Goal: Task Accomplishment & Management: Use online tool/utility

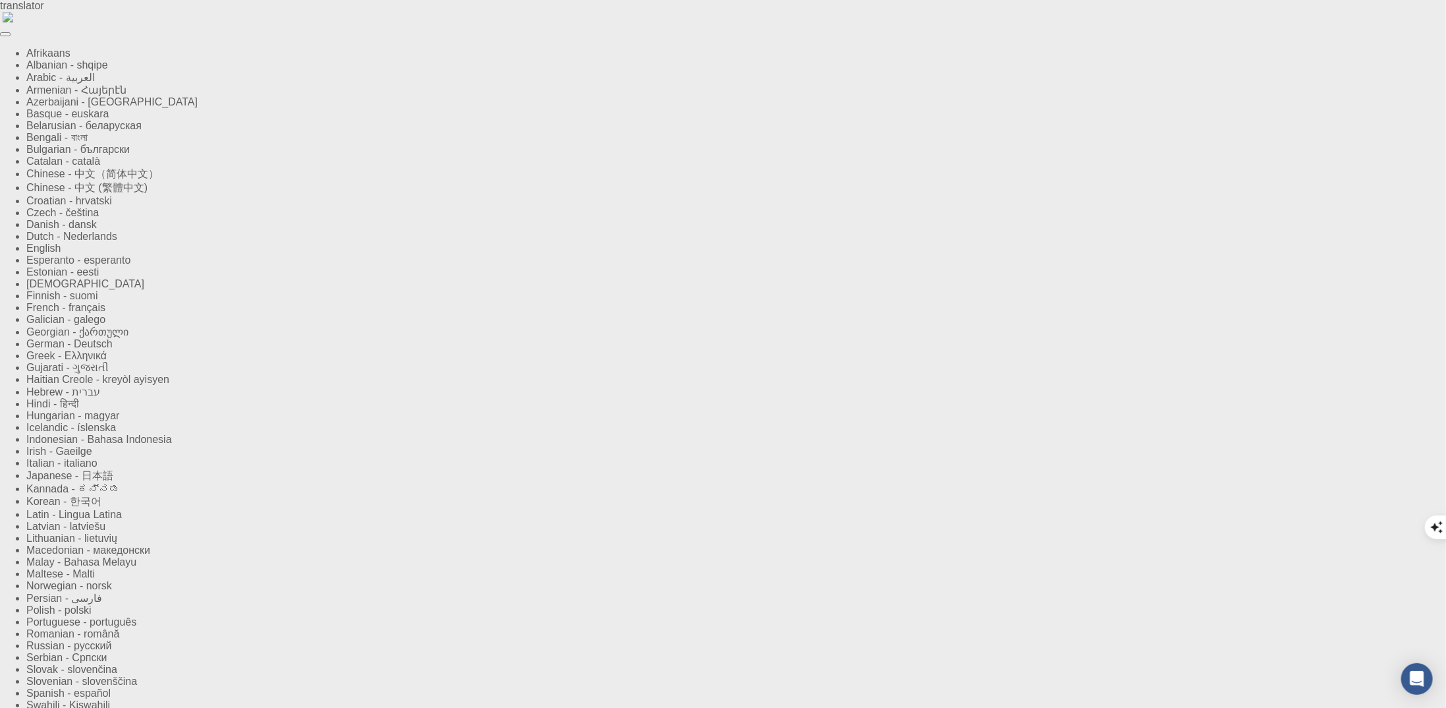
type input "[EMAIL_ADDRESS][DOMAIN_NAME]"
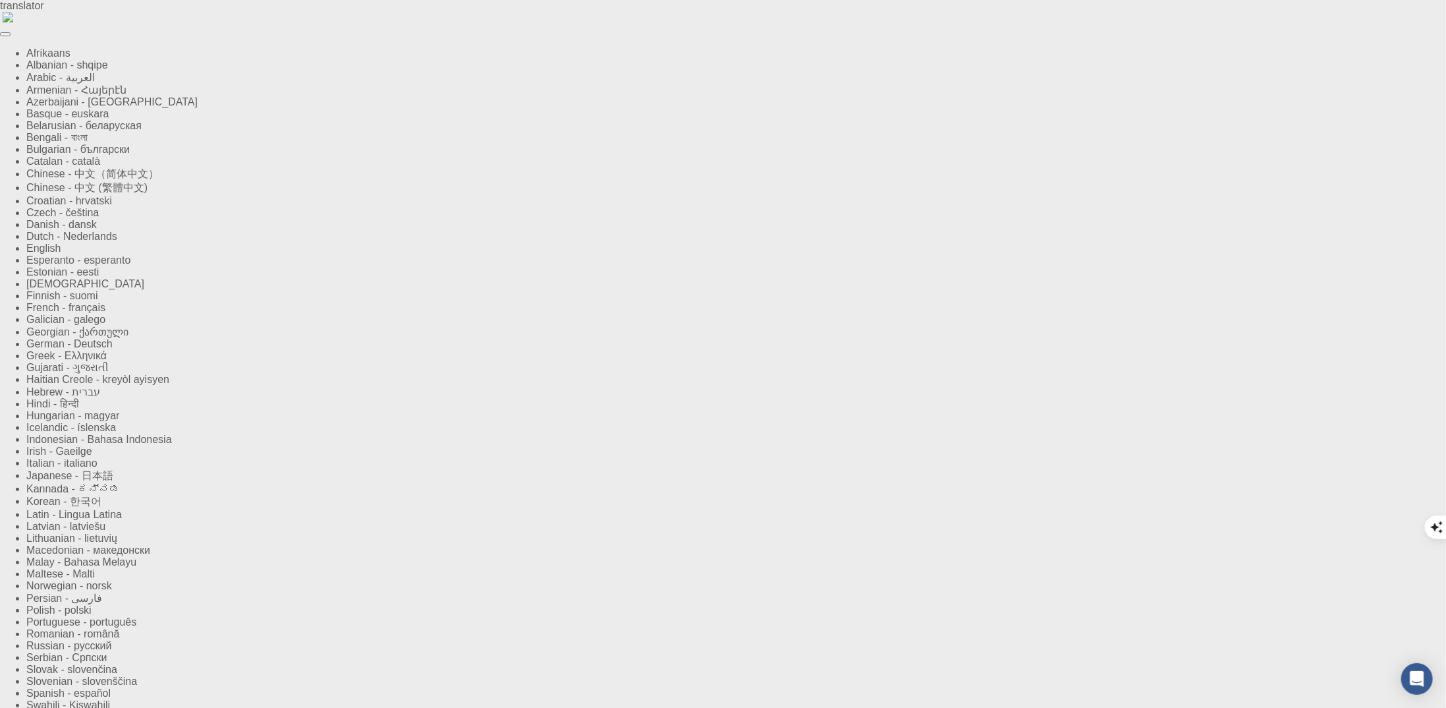
type input "sarfaraz2250"
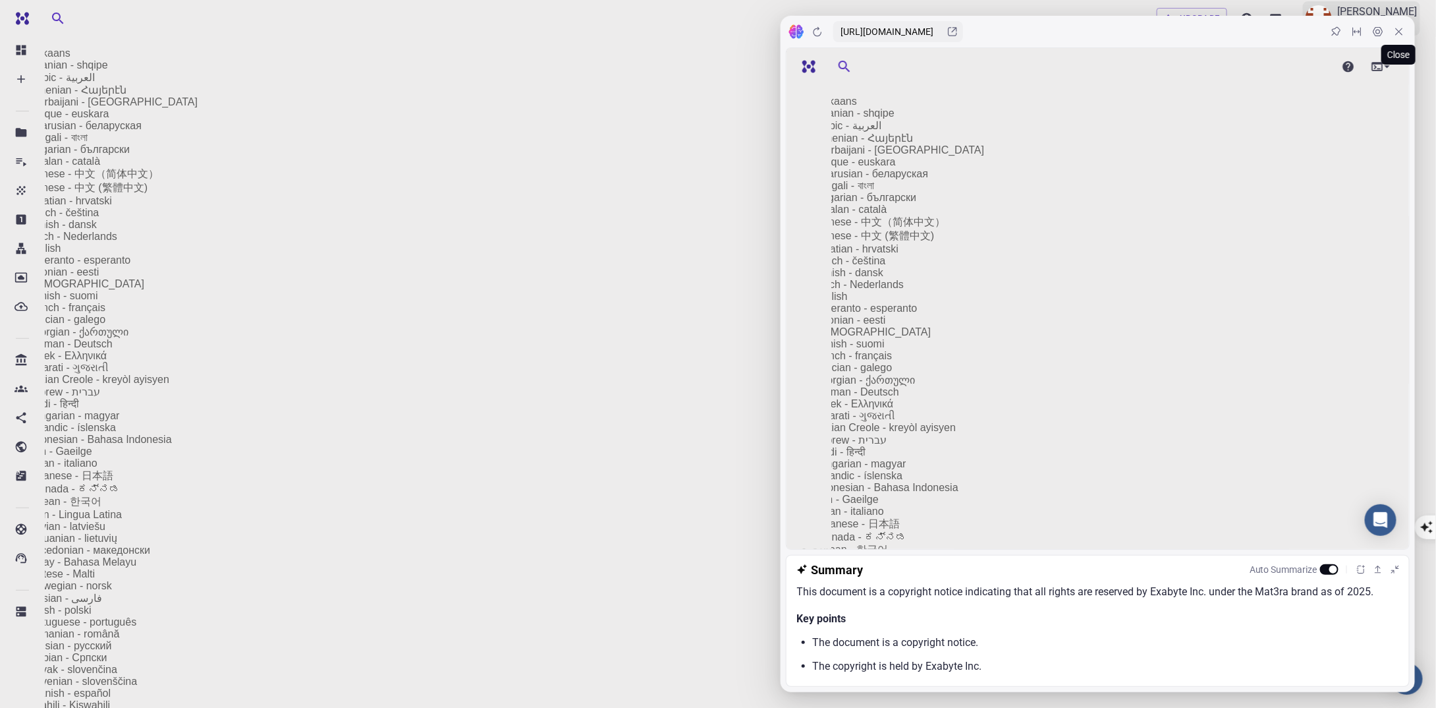
click at [1401, 32] on icon at bounding box center [1399, 31] width 7 height 7
